Goal: Information Seeking & Learning: Learn about a topic

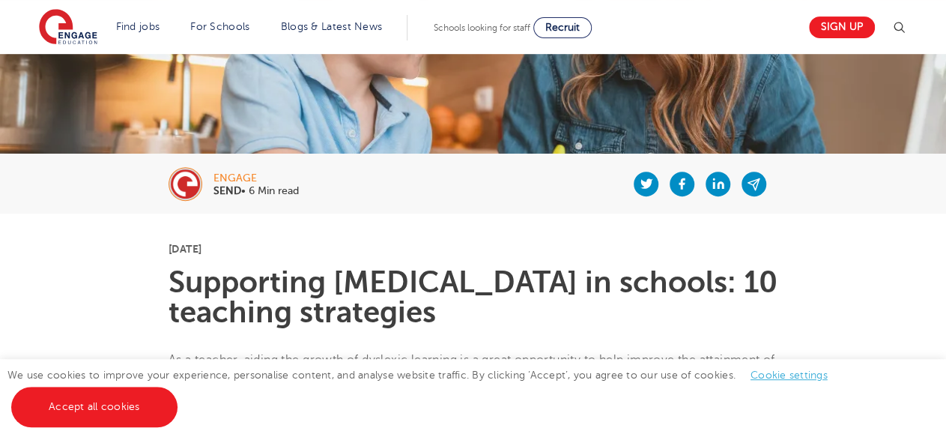
scroll to position [234, 0]
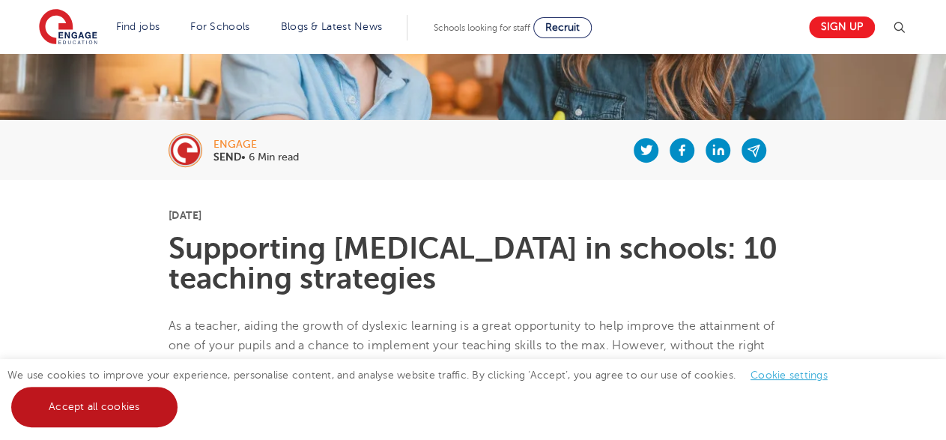
click at [156, 405] on link "Accept all cookies" at bounding box center [94, 407] width 166 height 40
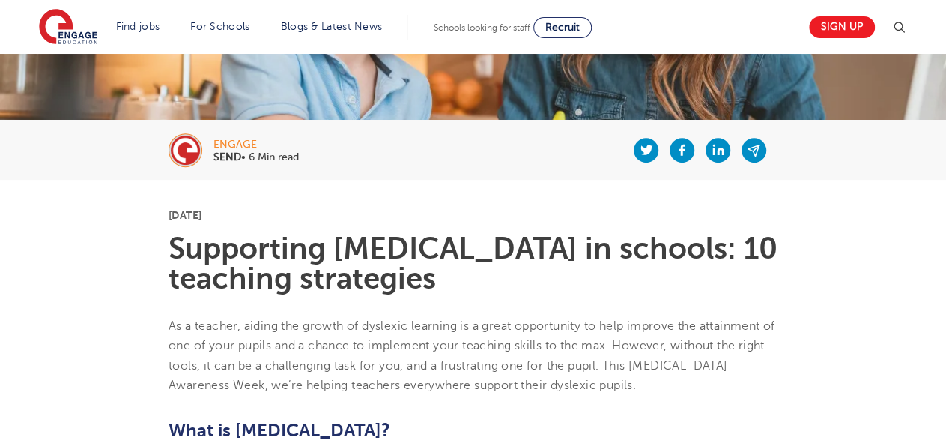
click at [482, 211] on p "[DATE]" at bounding box center [473, 215] width 609 height 10
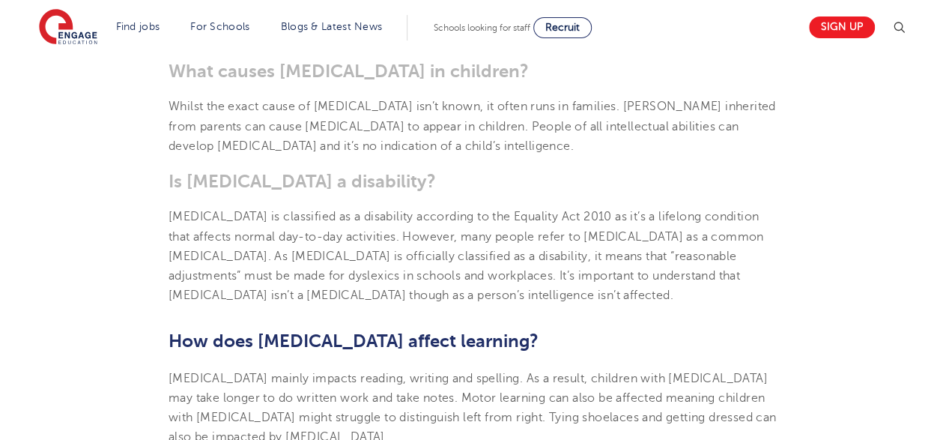
scroll to position [857, 0]
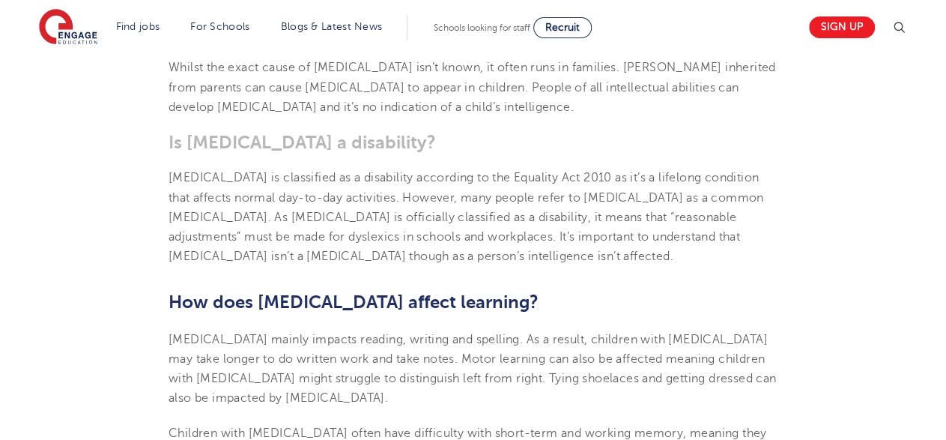
click at [540, 292] on h2 "How does [MEDICAL_DATA] affect learning?" at bounding box center [473, 301] width 609 height 25
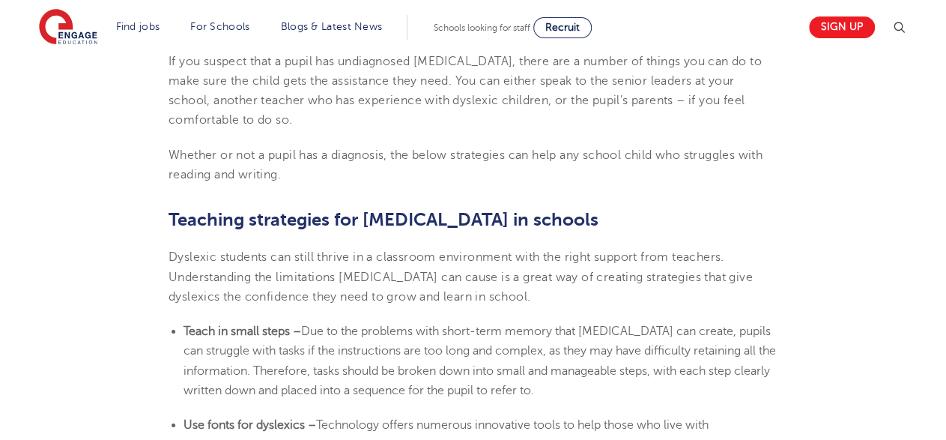
scroll to position [2298, 0]
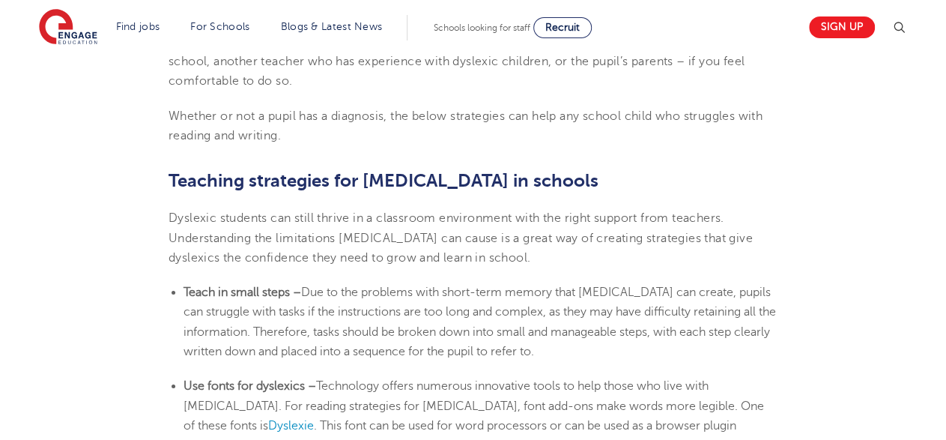
click at [877, 189] on section "[DATE] Supporting [MEDICAL_DATA] in schools: 10 teaching strategies As a teache…" at bounding box center [473, 41] width 909 height 3853
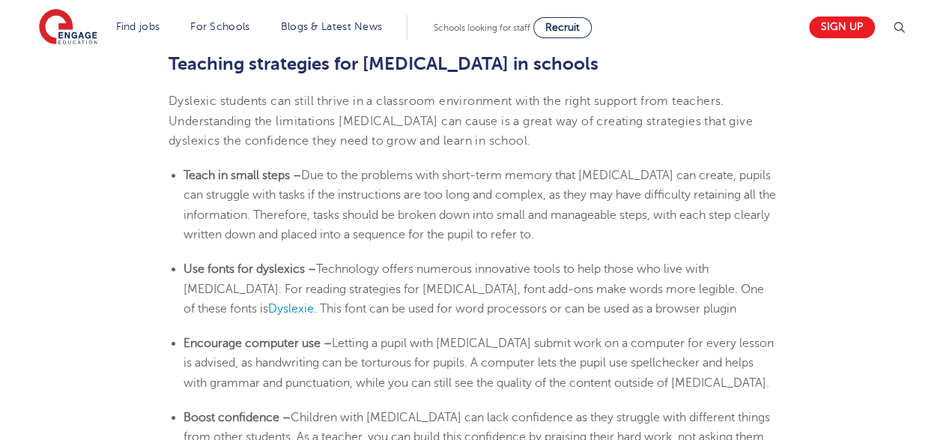
scroll to position [2376, 0]
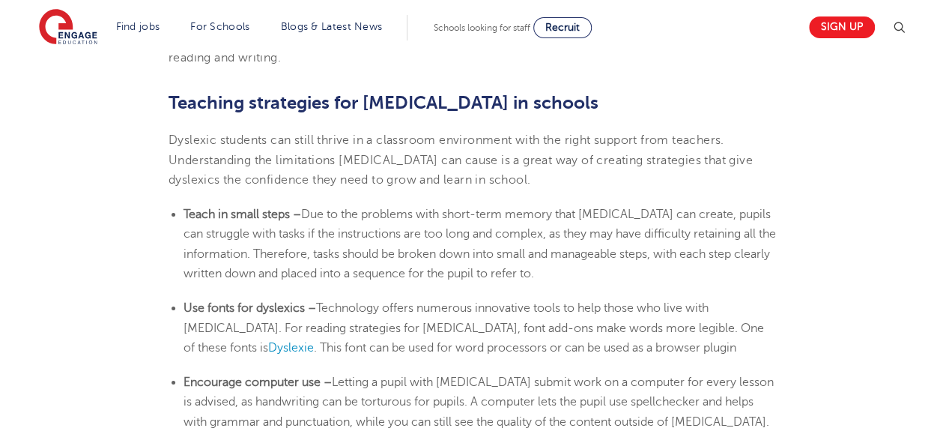
click at [777, 257] on li "Teach in small steps – Due to the problems with short-term memory that [MEDICAL…" at bounding box center [481, 243] width 594 height 79
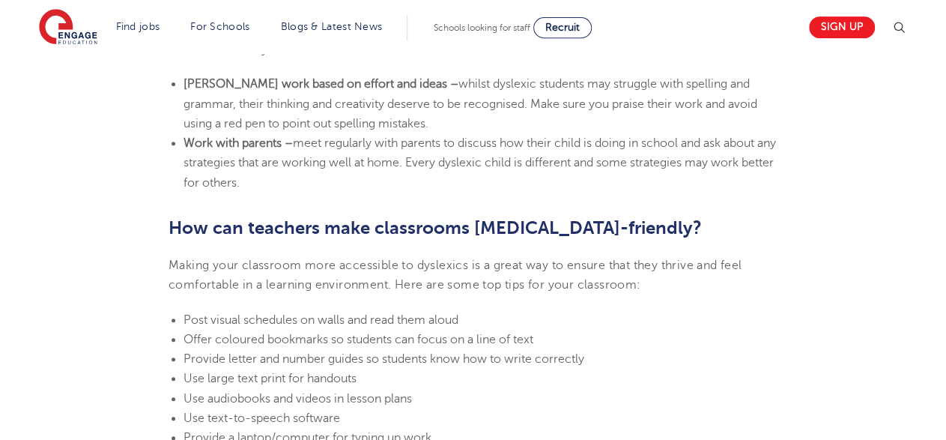
scroll to position [3077, 0]
